Goal: Obtain resource: Download file/media

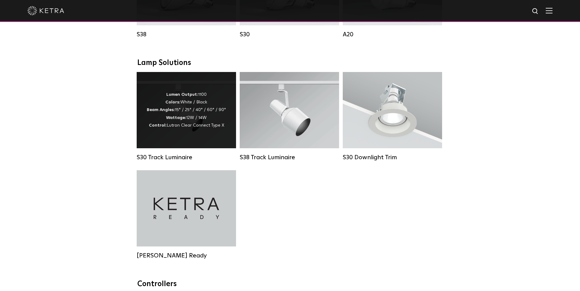
scroll to position [540, 0]
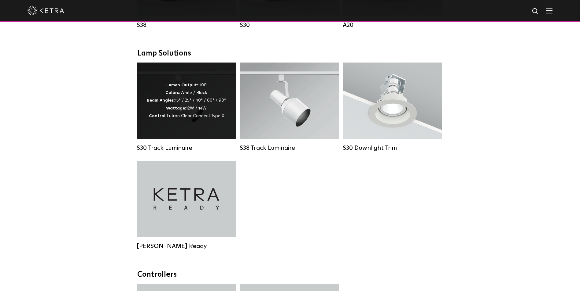
click at [201, 118] on span "Lutron Clear Connect Type X" at bounding box center [195, 116] width 57 height 4
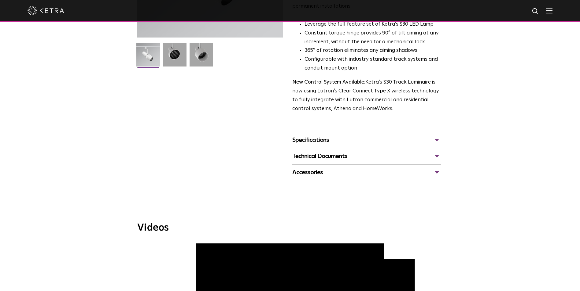
click at [373, 152] on div "Technical Documents" at bounding box center [366, 157] width 149 height 10
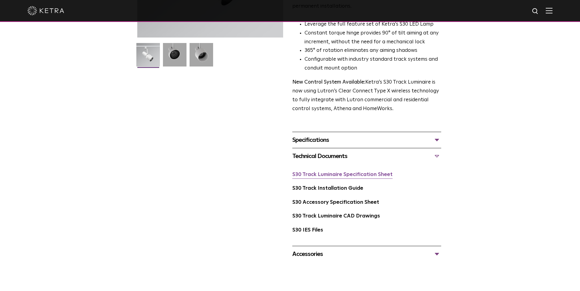
click at [330, 172] on link "S30 Track Luminaire Specification Sheet" at bounding box center [342, 174] width 100 height 5
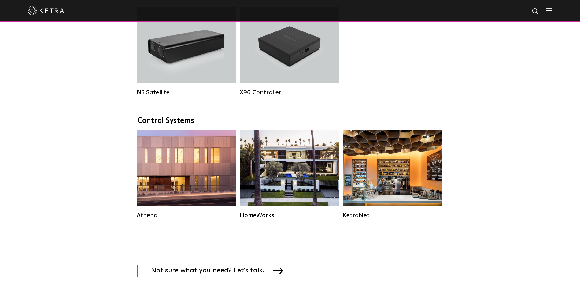
scroll to position [540, 0]
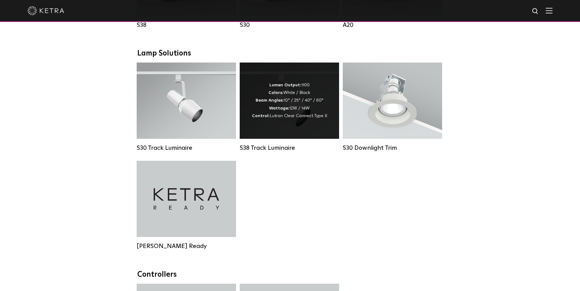
click at [275, 111] on strong "Wattage:" at bounding box center [279, 108] width 20 height 4
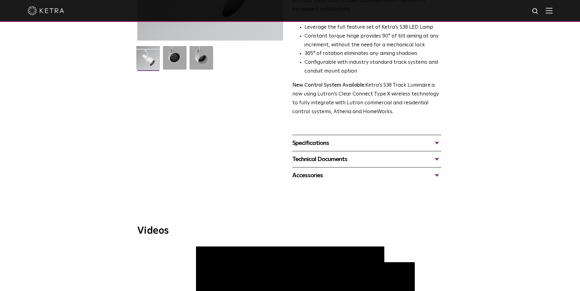
scroll to position [153, 0]
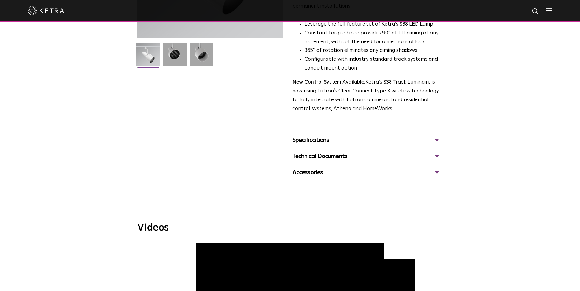
click at [345, 152] on div "Technical Documents" at bounding box center [366, 157] width 149 height 10
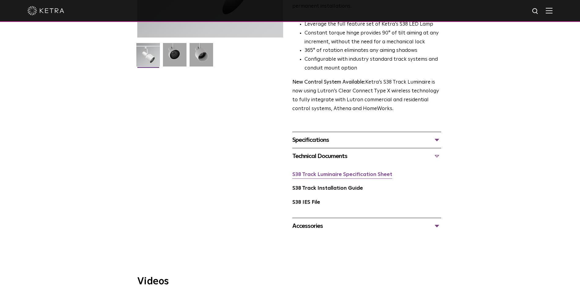
click at [340, 172] on link "S38 Track Luminaire Specification Sheet" at bounding box center [342, 174] width 100 height 5
